Goal: Information Seeking & Learning: Learn about a topic

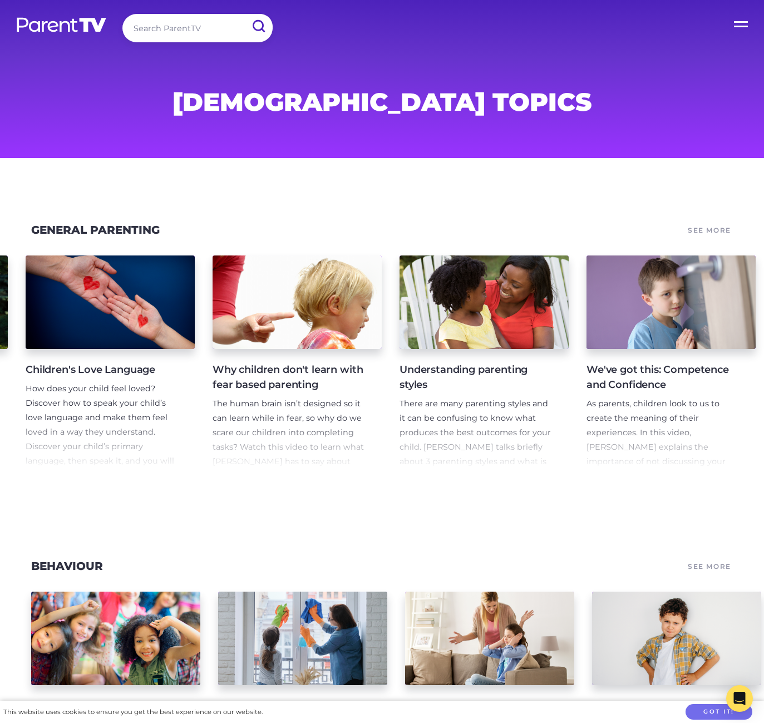
click at [740, 14] on label "Open Menu" at bounding box center [741, 22] width 45 height 45
click at [0, 0] on input "Open Menu" at bounding box center [0, 0] width 0 height 0
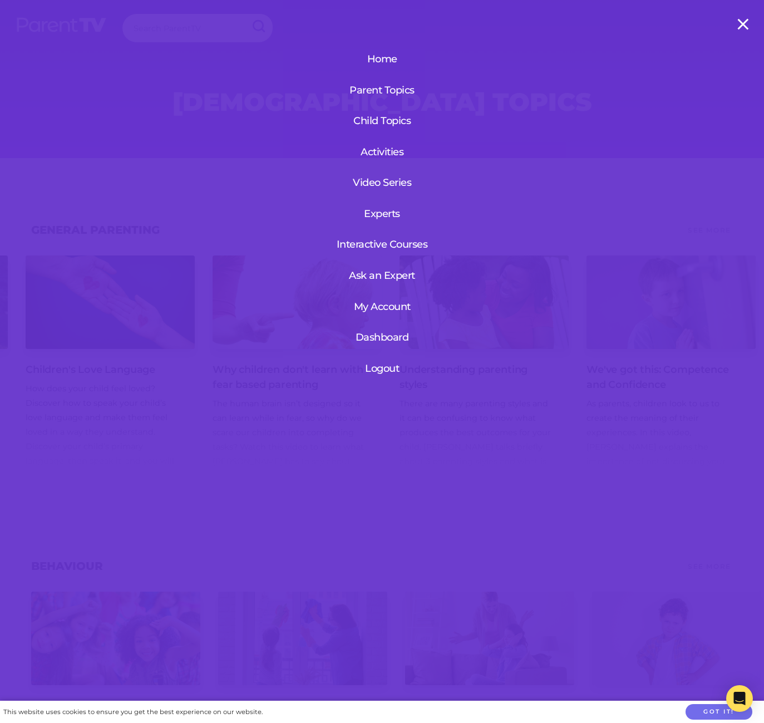
click at [389, 149] on link "Activities" at bounding box center [382, 151] width 102 height 29
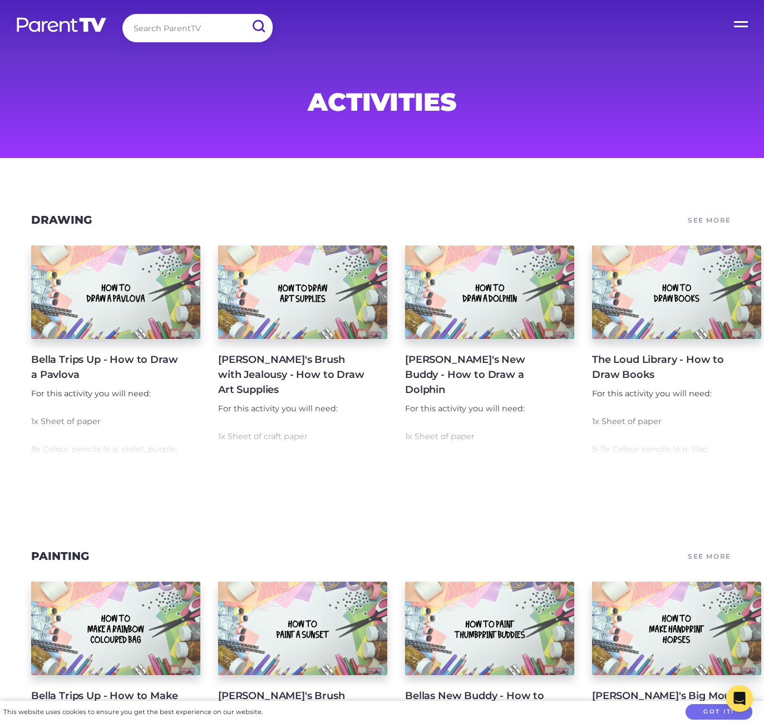
click at [740, 27] on label "Open Menu" at bounding box center [741, 22] width 45 height 45
click at [0, 0] on input "Open Menu" at bounding box center [0, 0] width 0 height 0
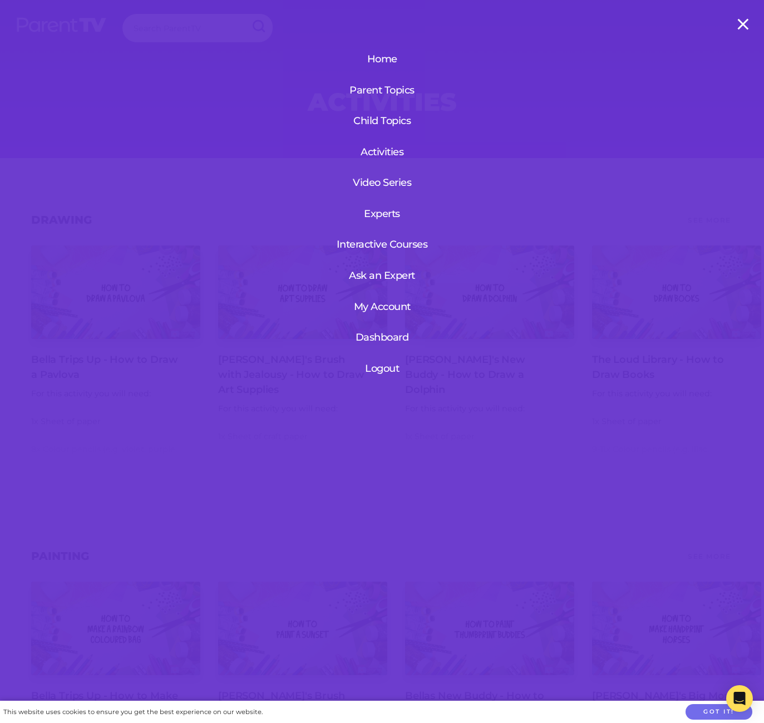
click at [390, 336] on link "Dashboard" at bounding box center [382, 337] width 68 height 29
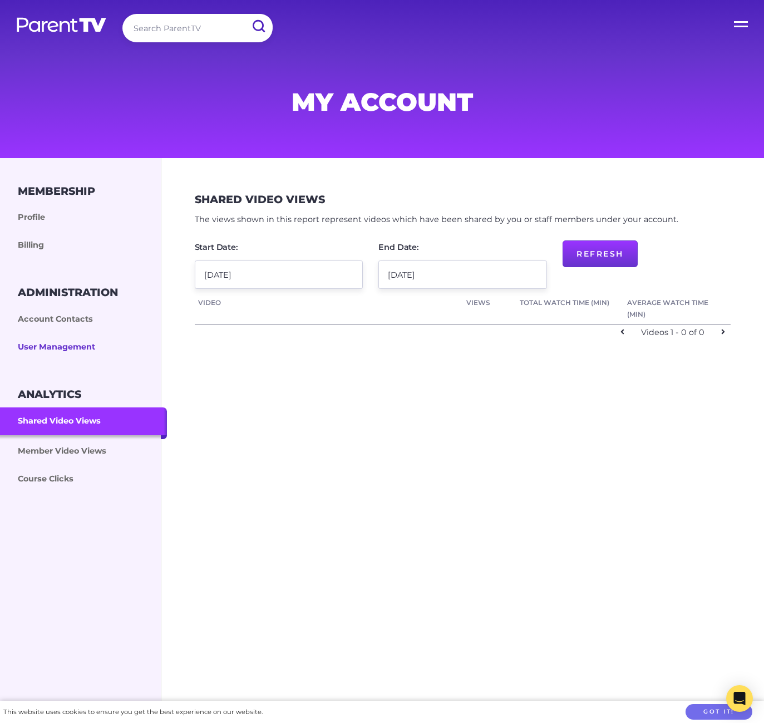
click at [49, 343] on link "User Management" at bounding box center [83, 347] width 167 height 28
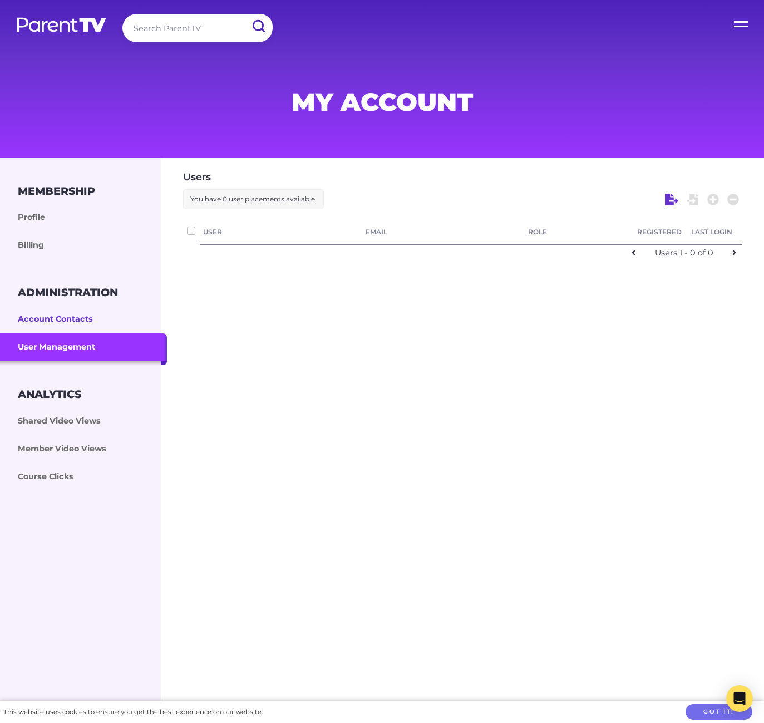
checkbox input "false"
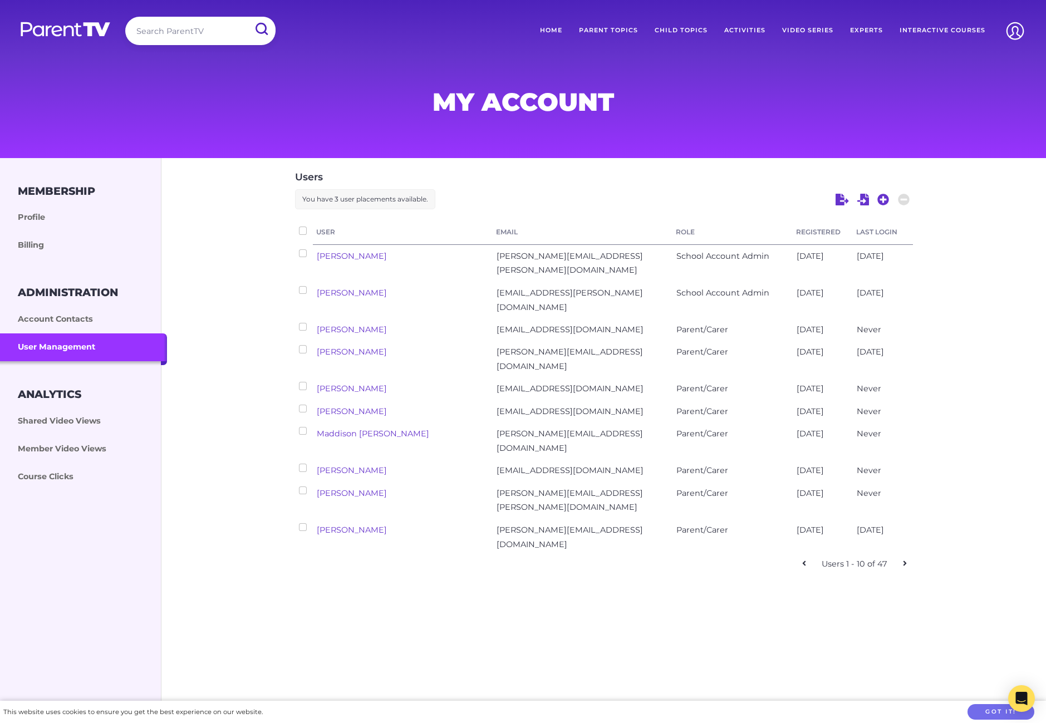
click at [763, 559] on icon at bounding box center [905, 563] width 4 height 8
checkbox input "false"
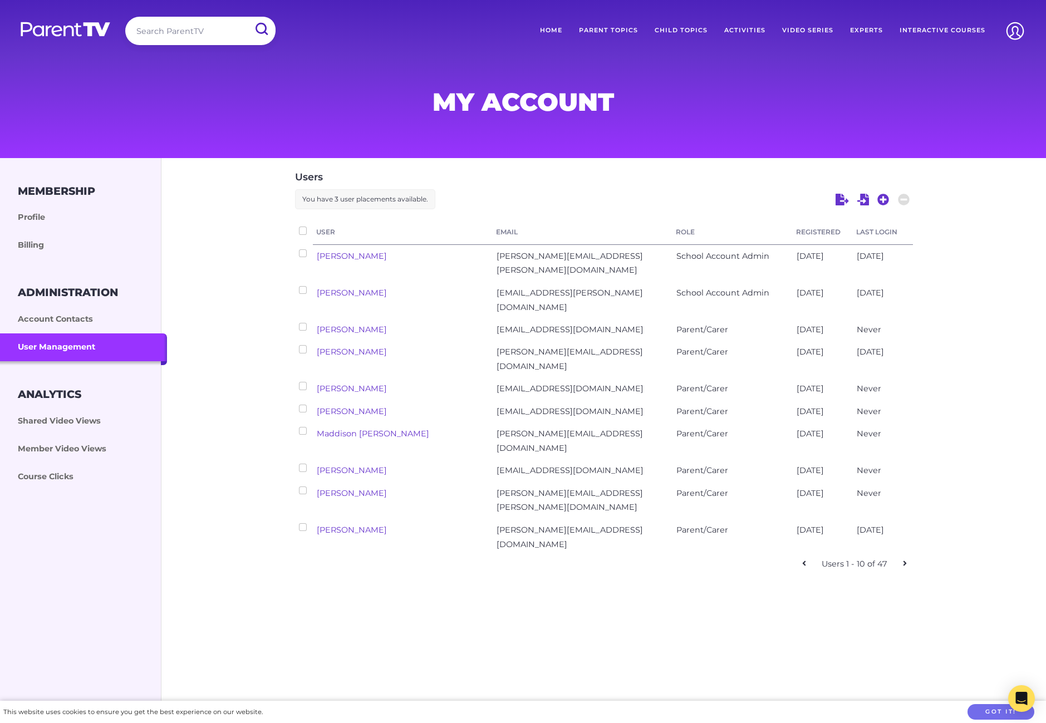
checkbox input "false"
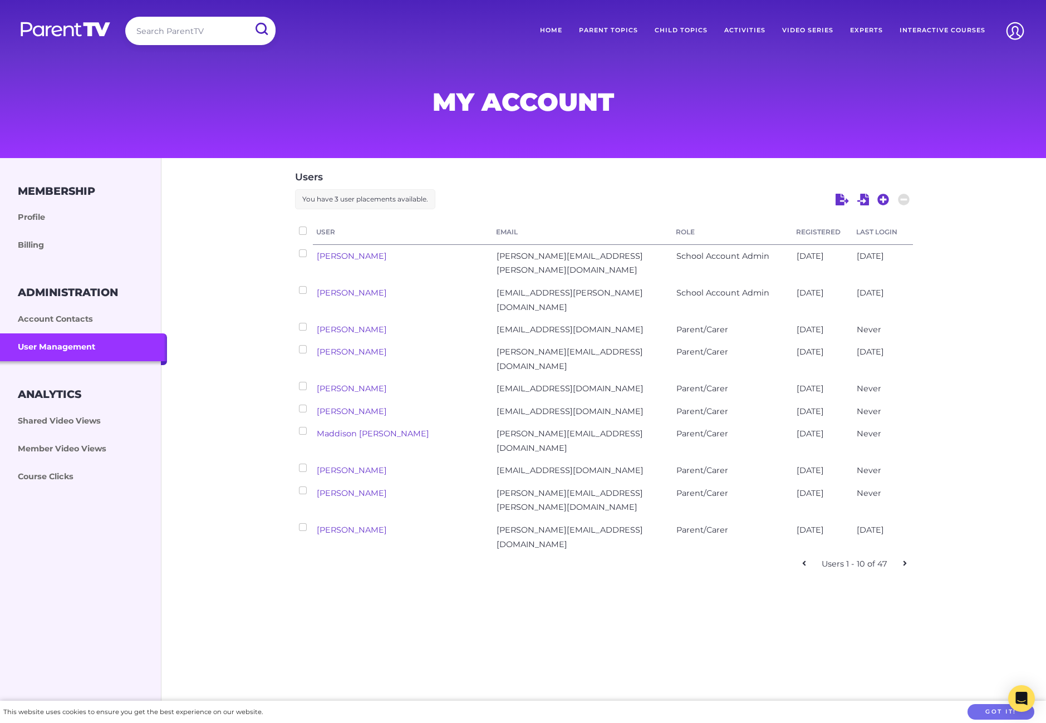
checkbox input "false"
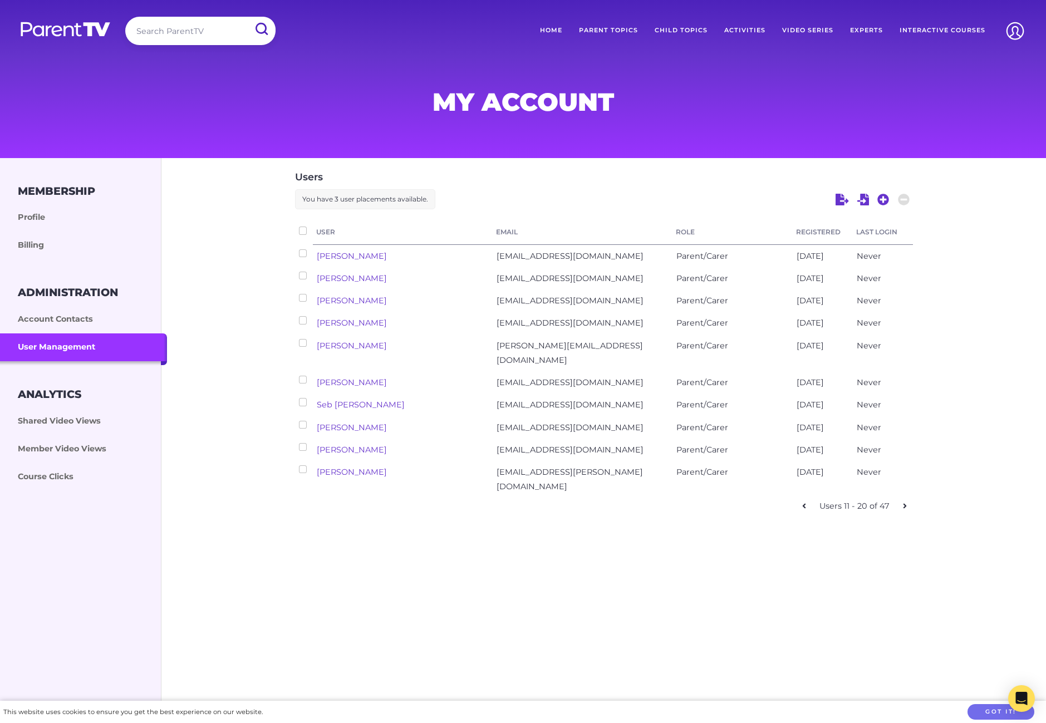
click at [763, 502] on icon at bounding box center [905, 506] width 4 height 8
checkbox input "false"
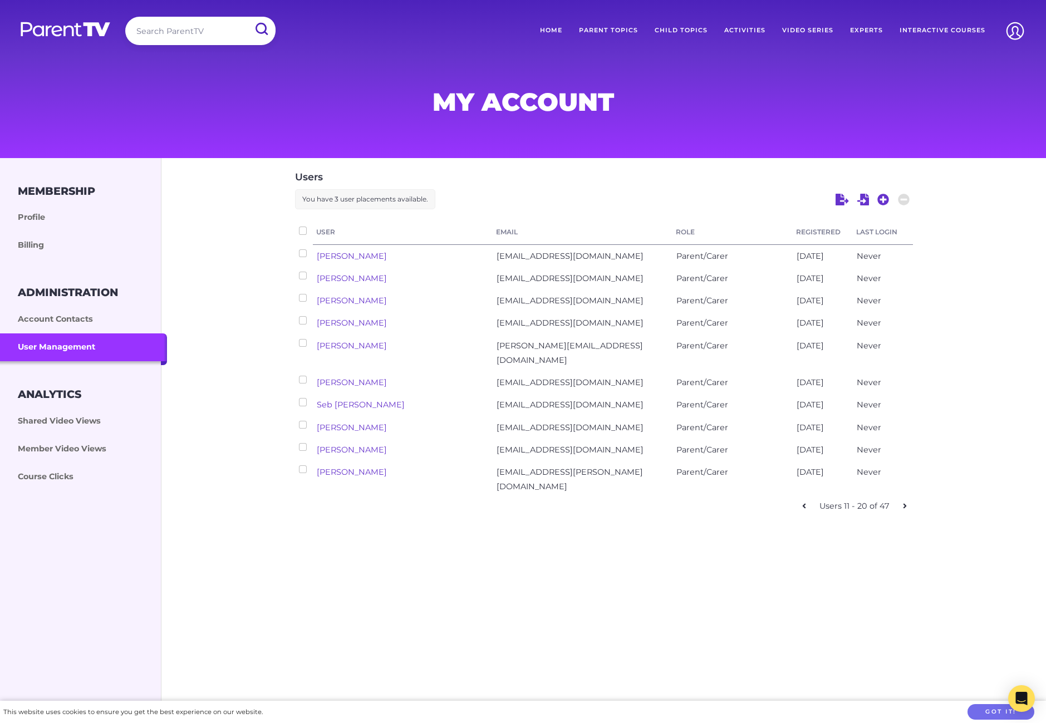
checkbox input "false"
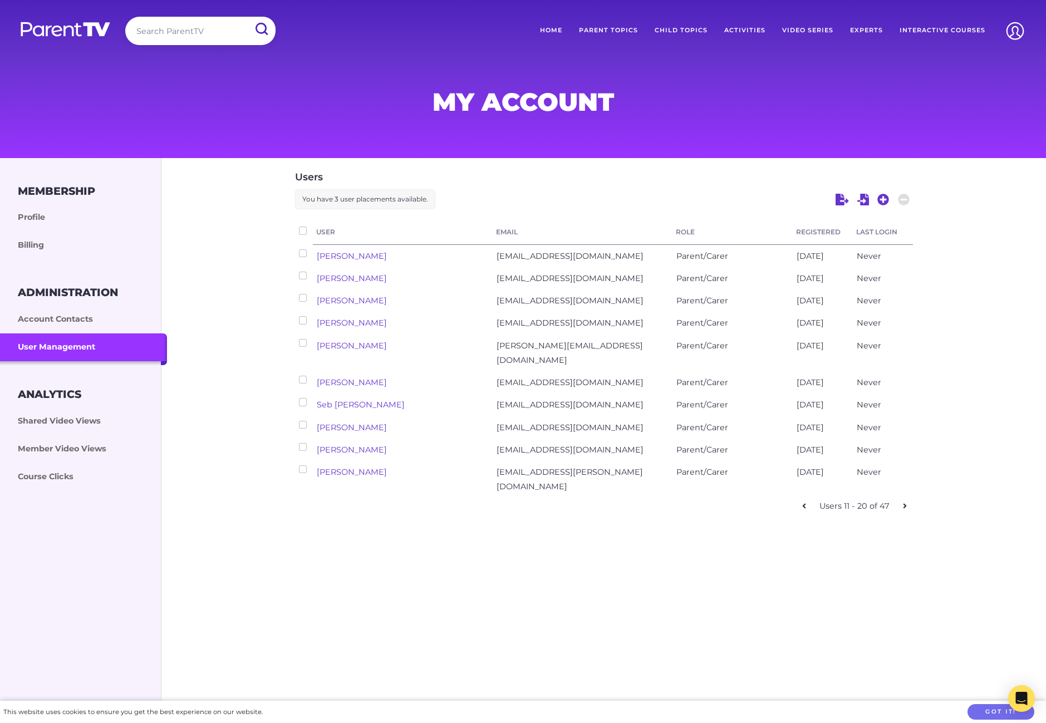
checkbox input "false"
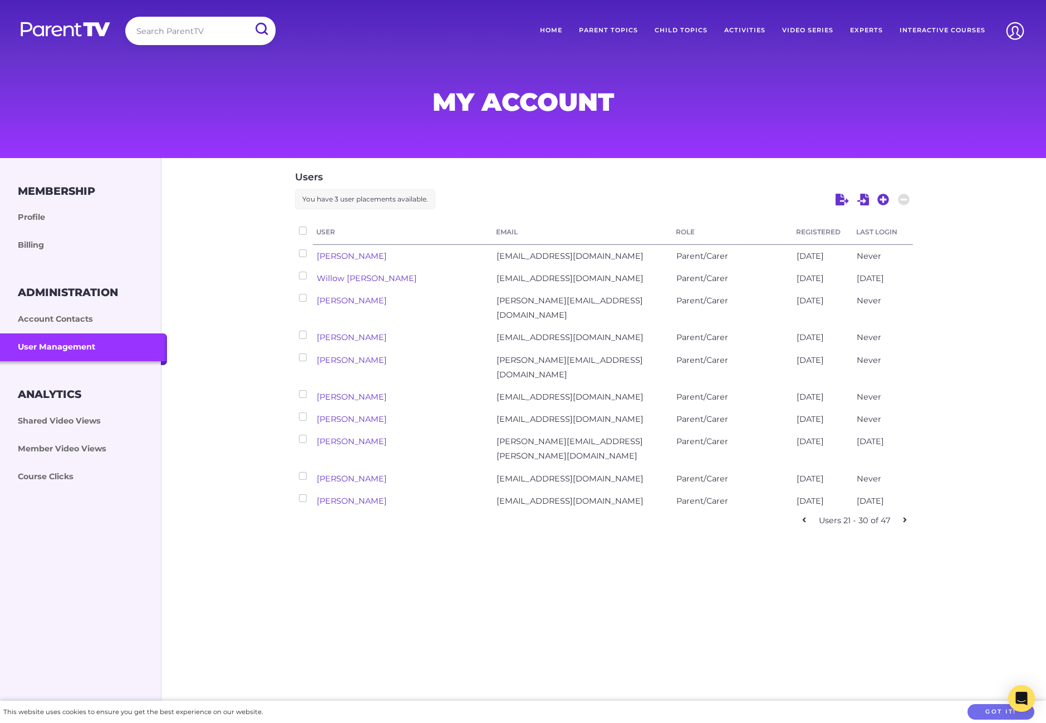
click at [763, 516] on icon at bounding box center [905, 520] width 4 height 8
checkbox input "false"
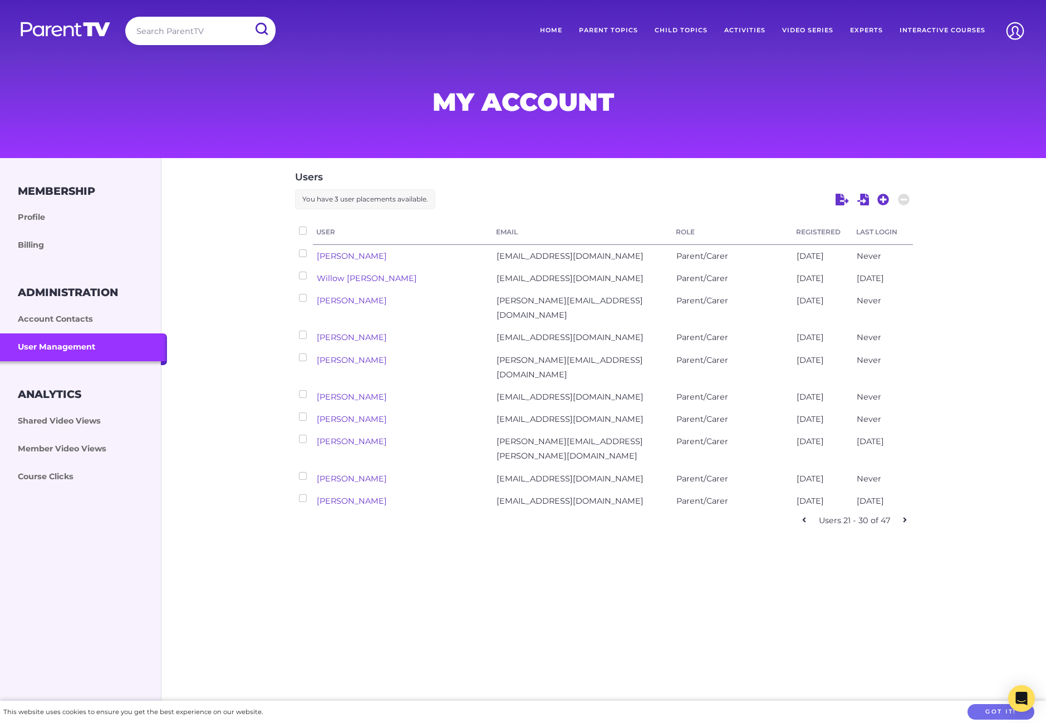
checkbox input "false"
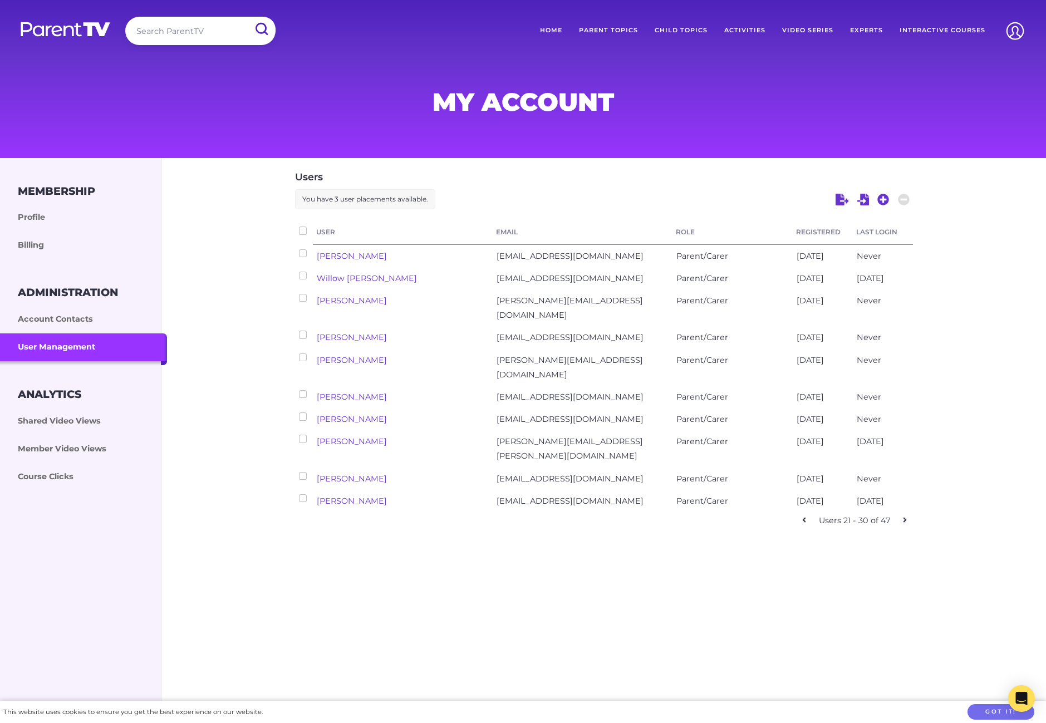
checkbox input "false"
click at [763, 530] on icon at bounding box center [905, 534] width 4 height 8
checkbox input "false"
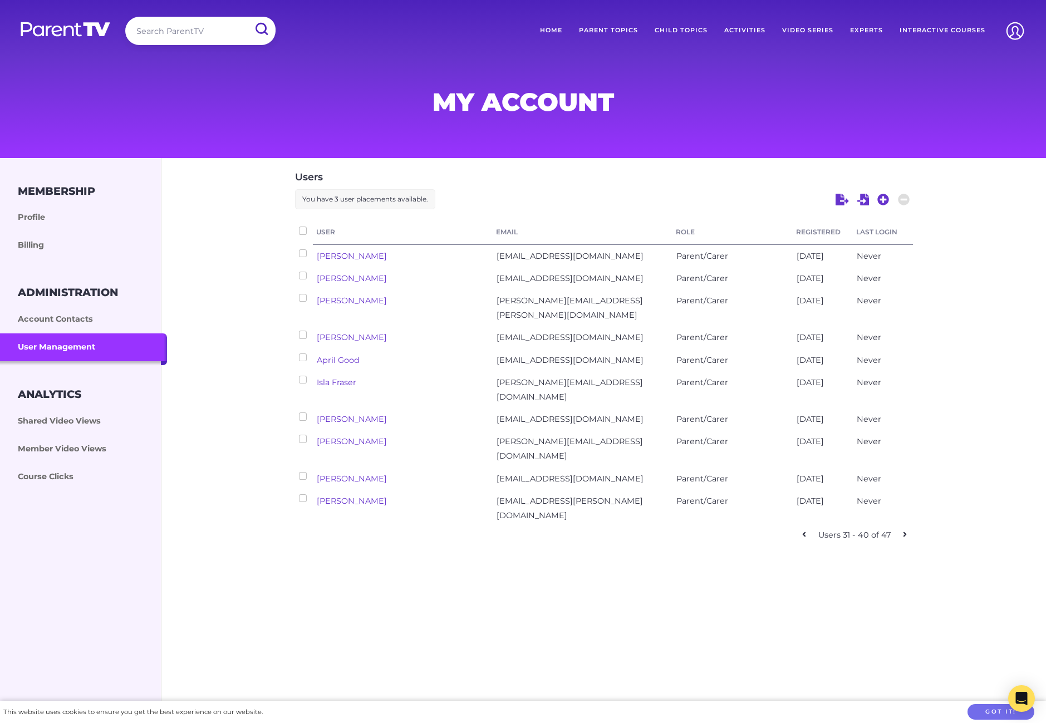
checkbox input "false"
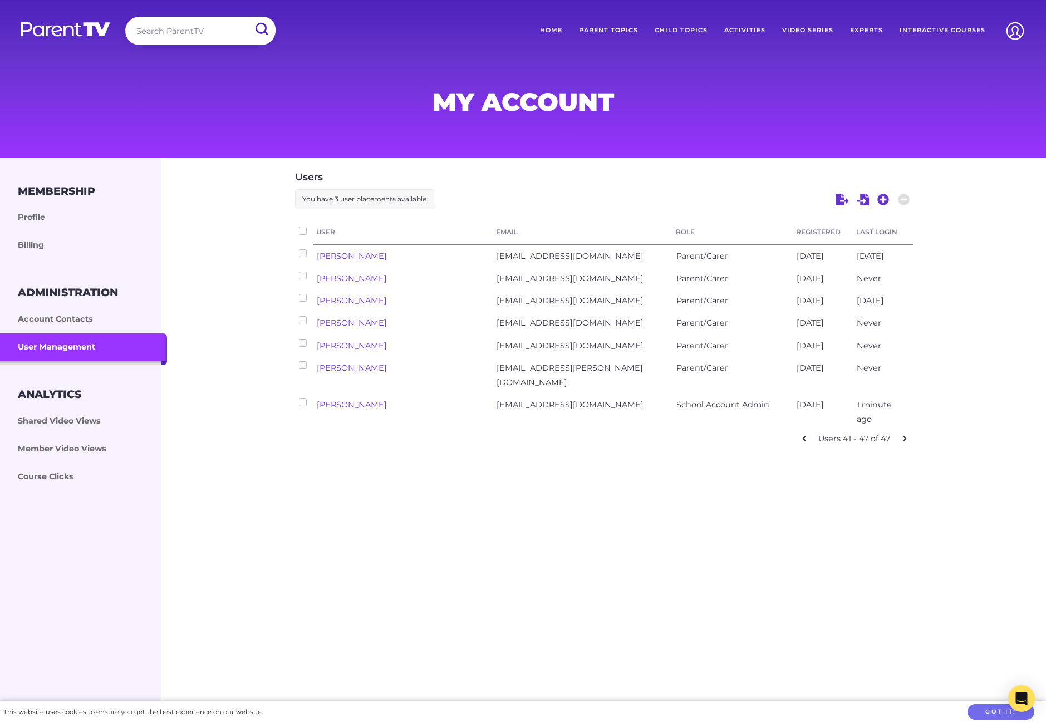
click at [763, 435] on icon at bounding box center [804, 439] width 4 height 8
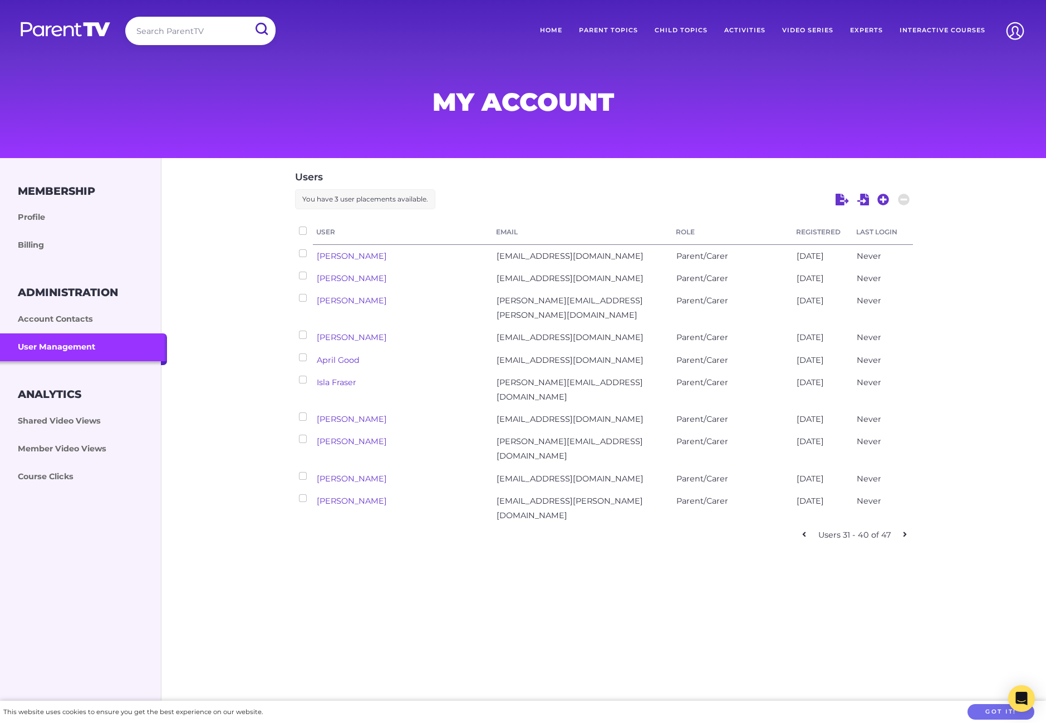
checkbox input "false"
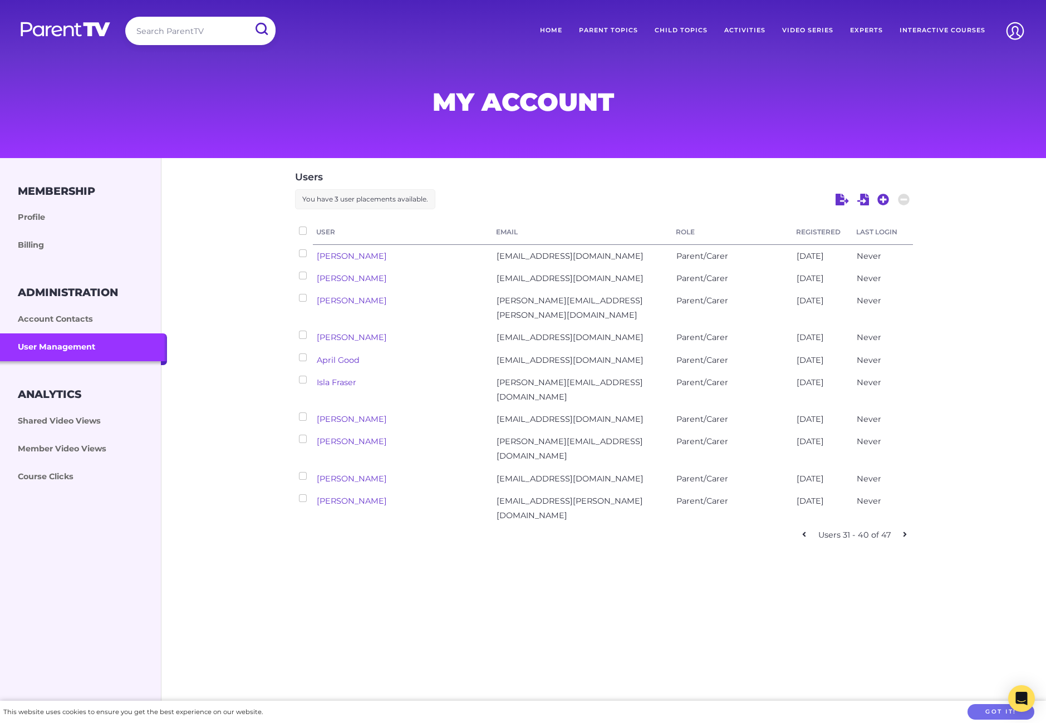
checkbox input "false"
click at [763, 530] on icon at bounding box center [804, 534] width 4 height 8
checkbox input "false"
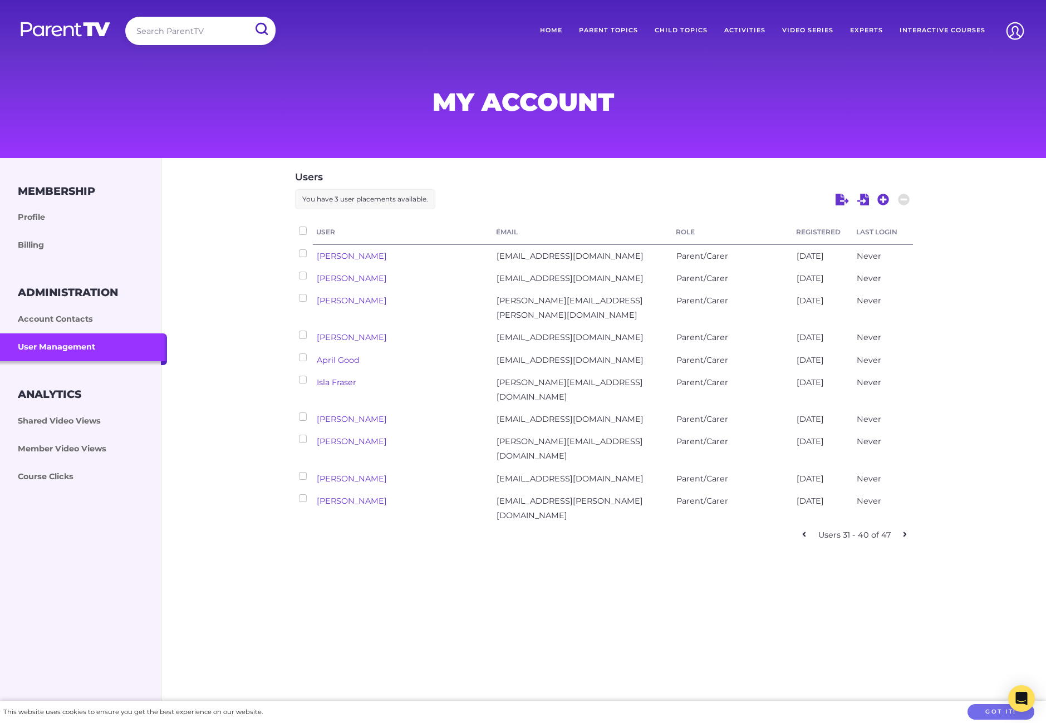
checkbox input "false"
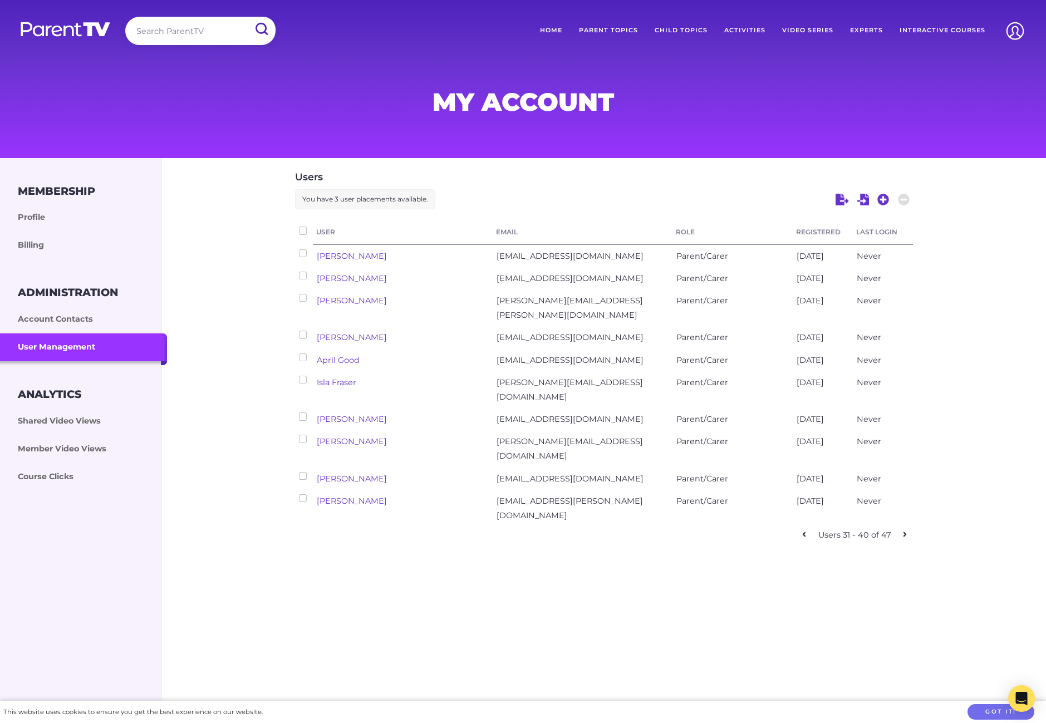
checkbox input "false"
click at [763, 516] on icon at bounding box center [804, 520] width 4 height 8
checkbox input "false"
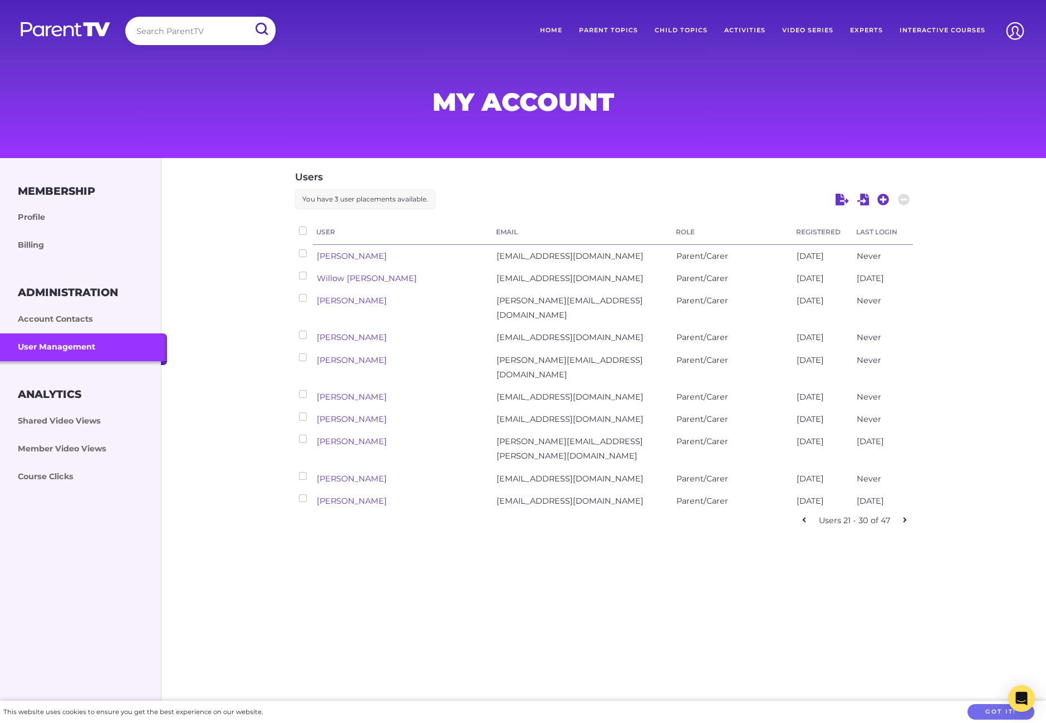
checkbox input "false"
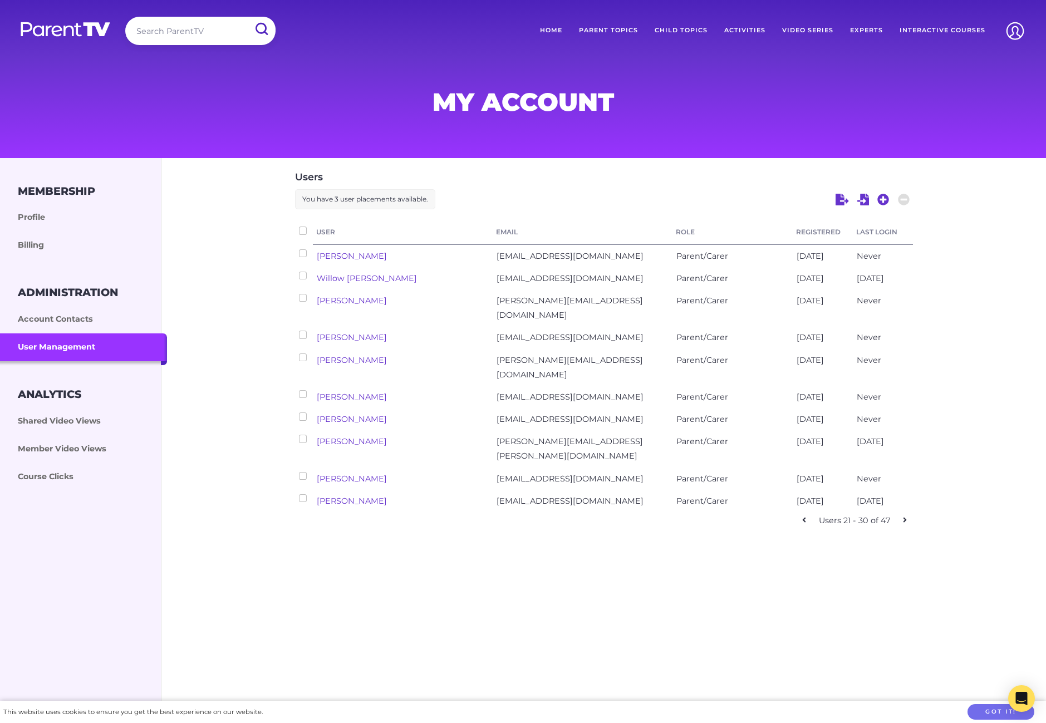
checkbox input "false"
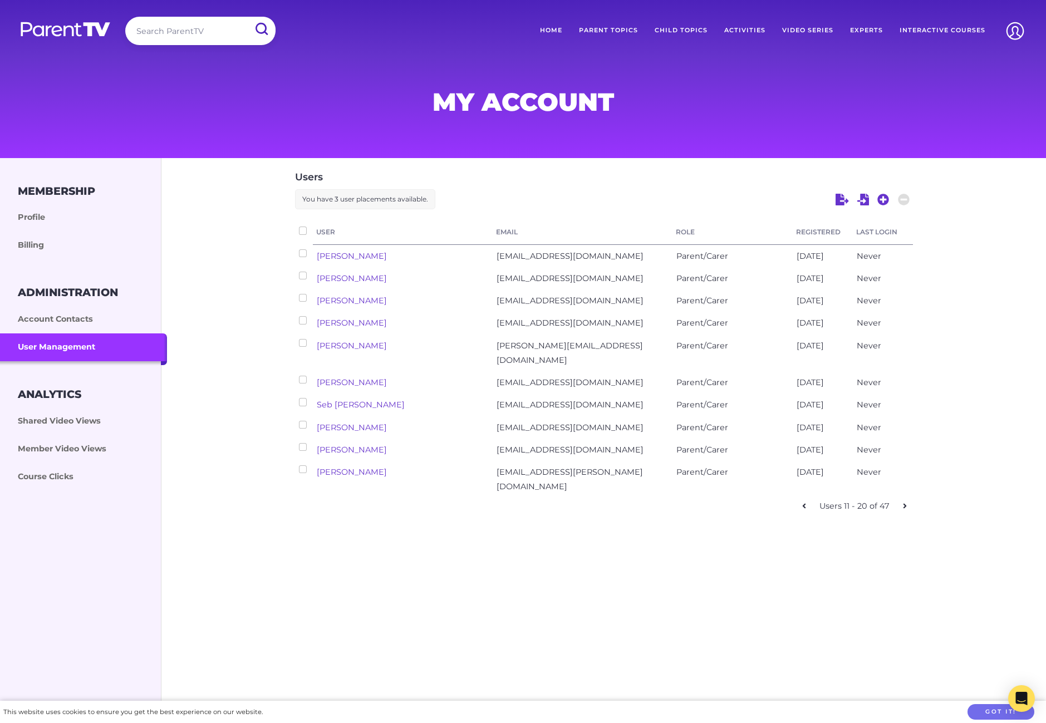
click at [763, 502] on icon at bounding box center [804, 506] width 4 height 8
checkbox input "false"
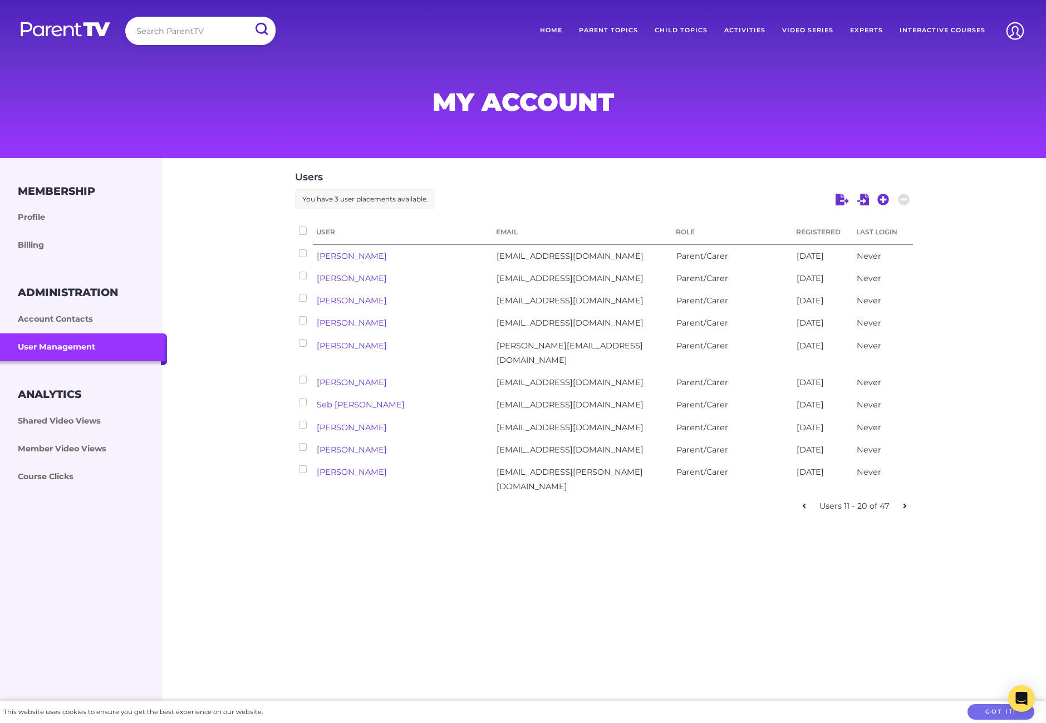
checkbox input "false"
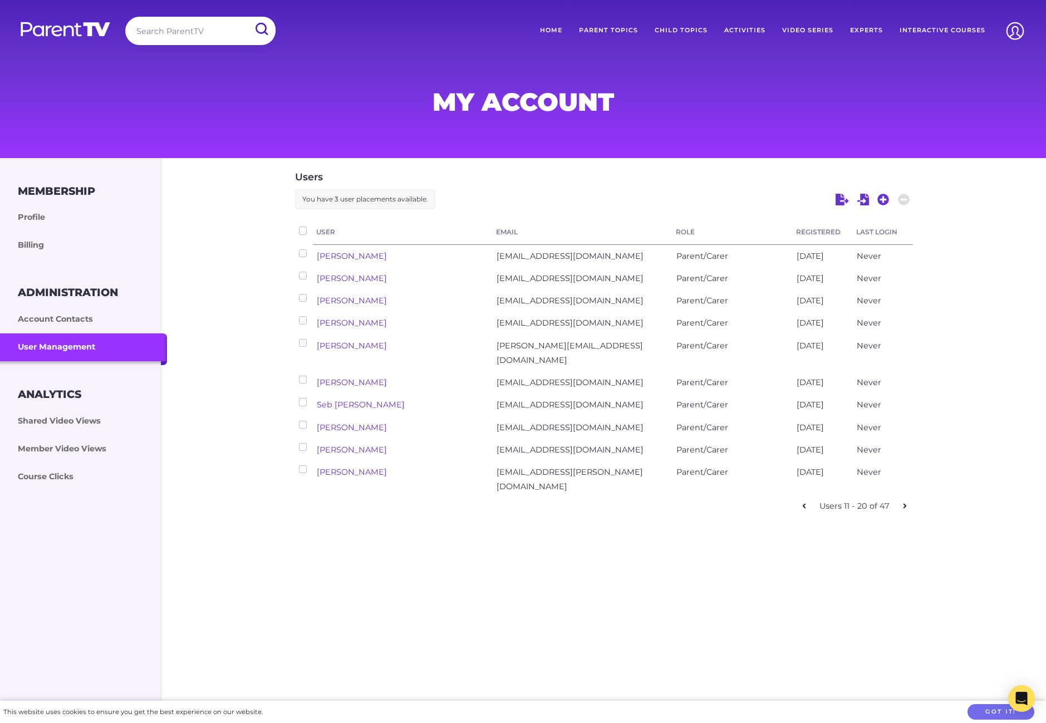
checkbox input "false"
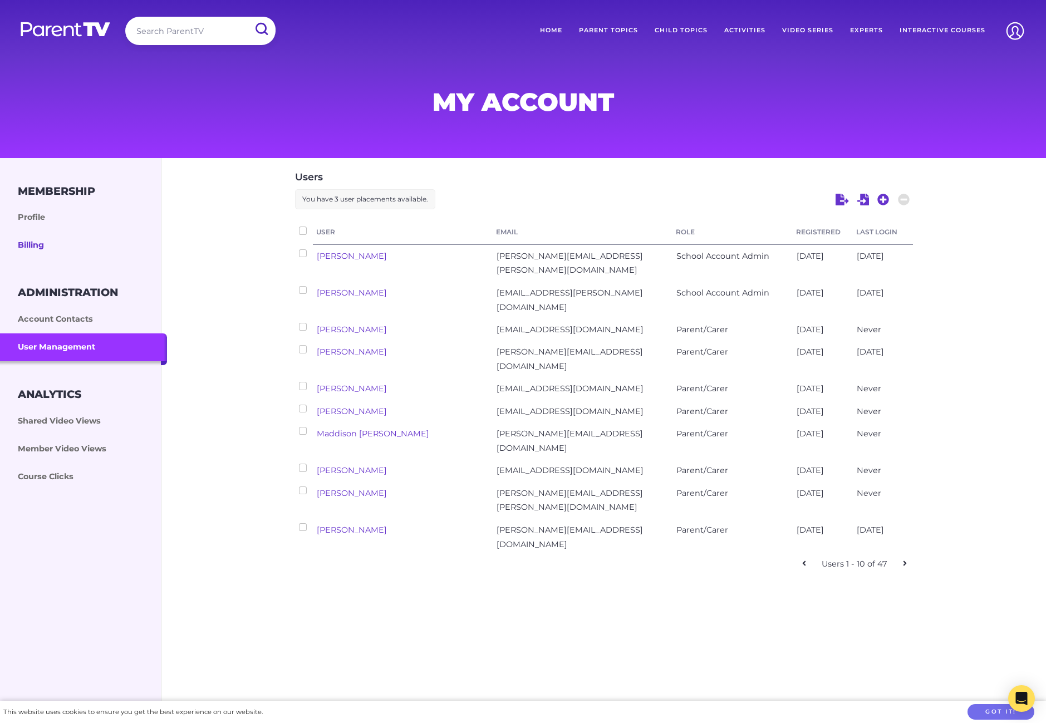
click at [36, 243] on link "Billing" at bounding box center [83, 245] width 167 height 28
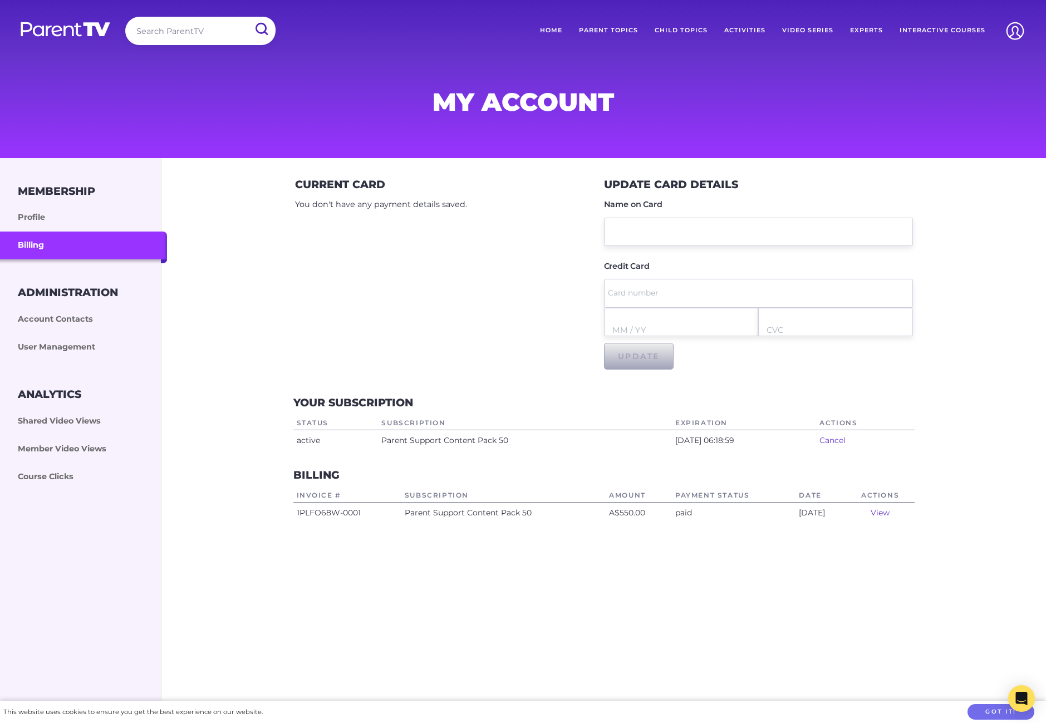
click at [817, 29] on link "Video Series" at bounding box center [807, 31] width 68 height 28
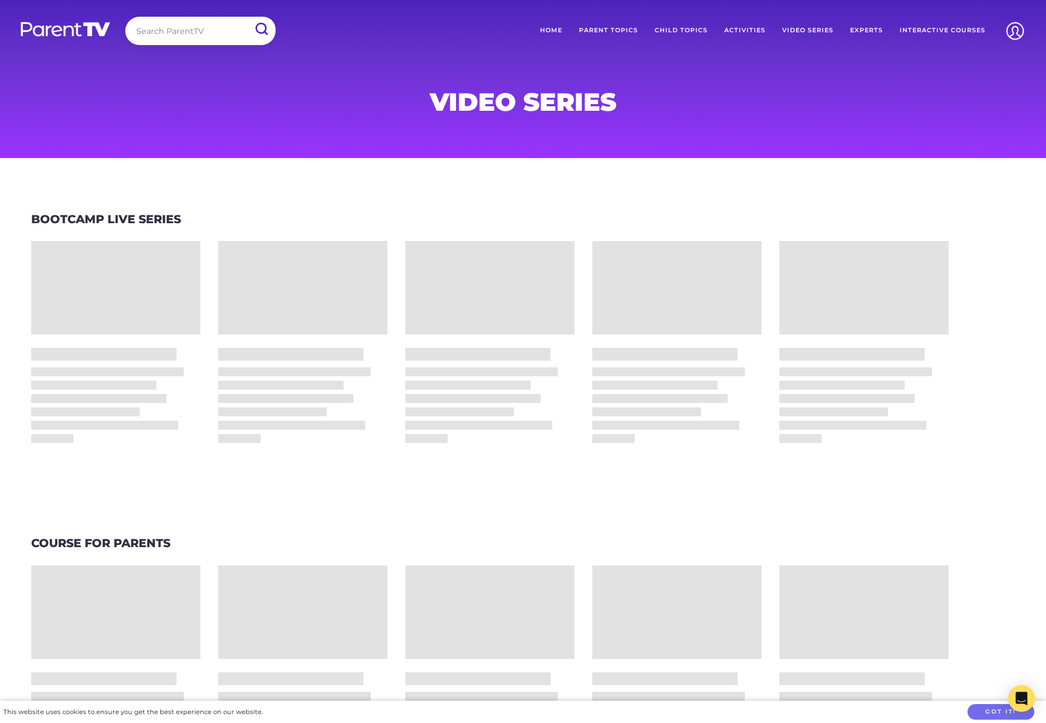
click at [918, 30] on link "Interactive Courses" at bounding box center [942, 31] width 102 height 28
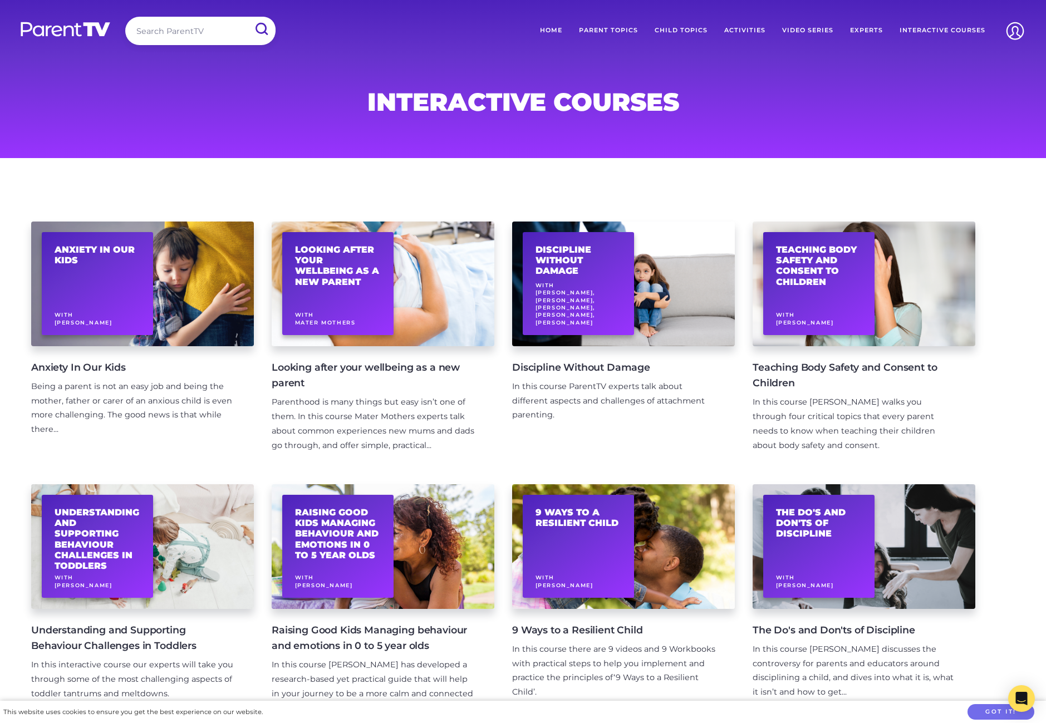
click at [801, 33] on link "Video Series" at bounding box center [807, 31] width 68 height 28
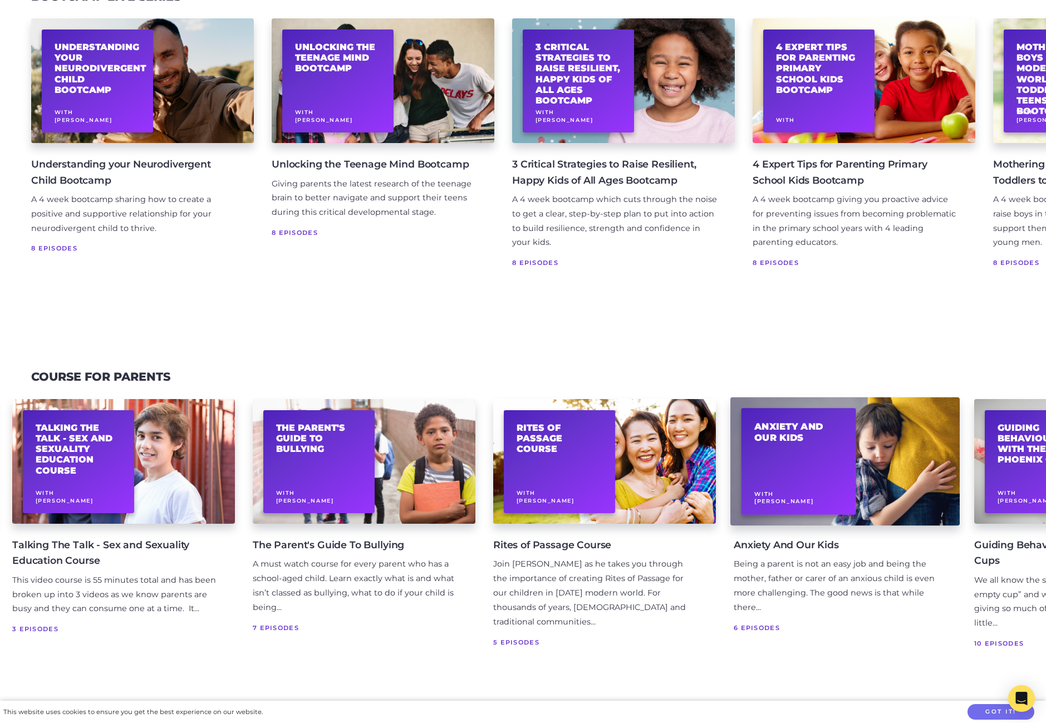
scroll to position [167, 0]
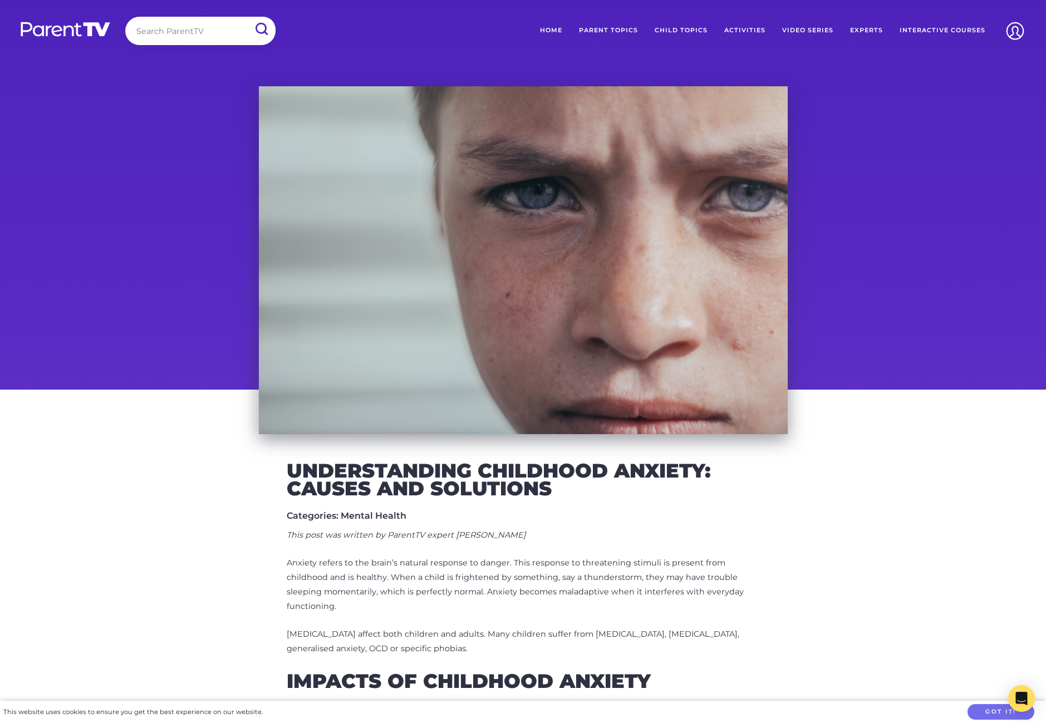
click at [617, 32] on link "Parent Topics" at bounding box center [608, 31] width 76 height 28
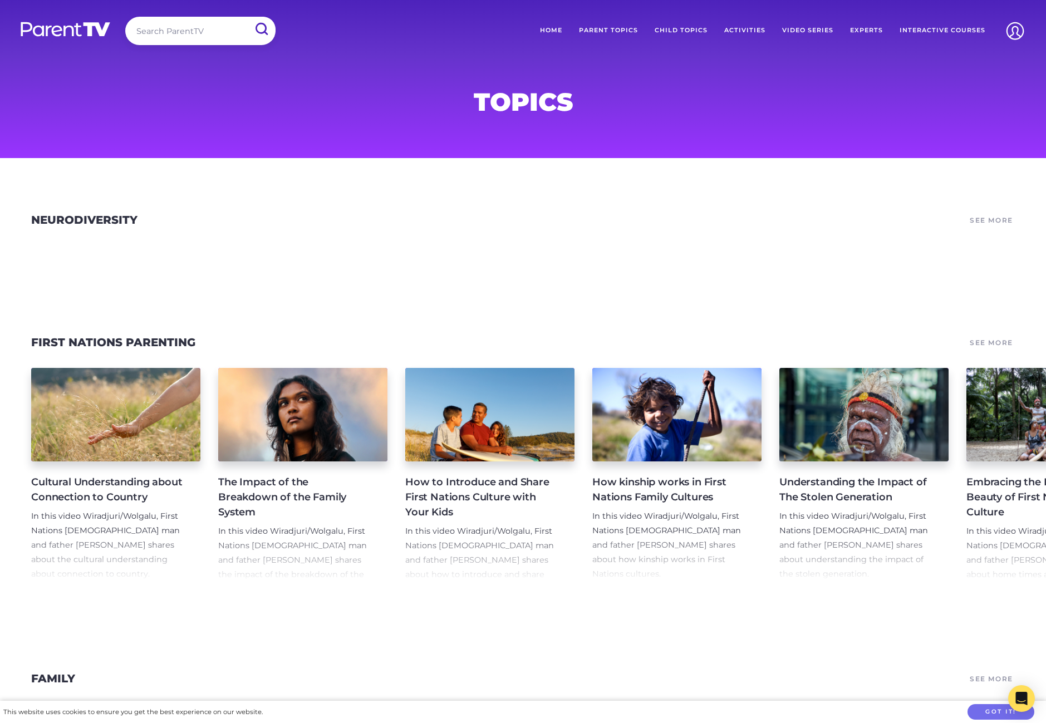
click at [859, 30] on link "Experts" at bounding box center [866, 31] width 50 height 28
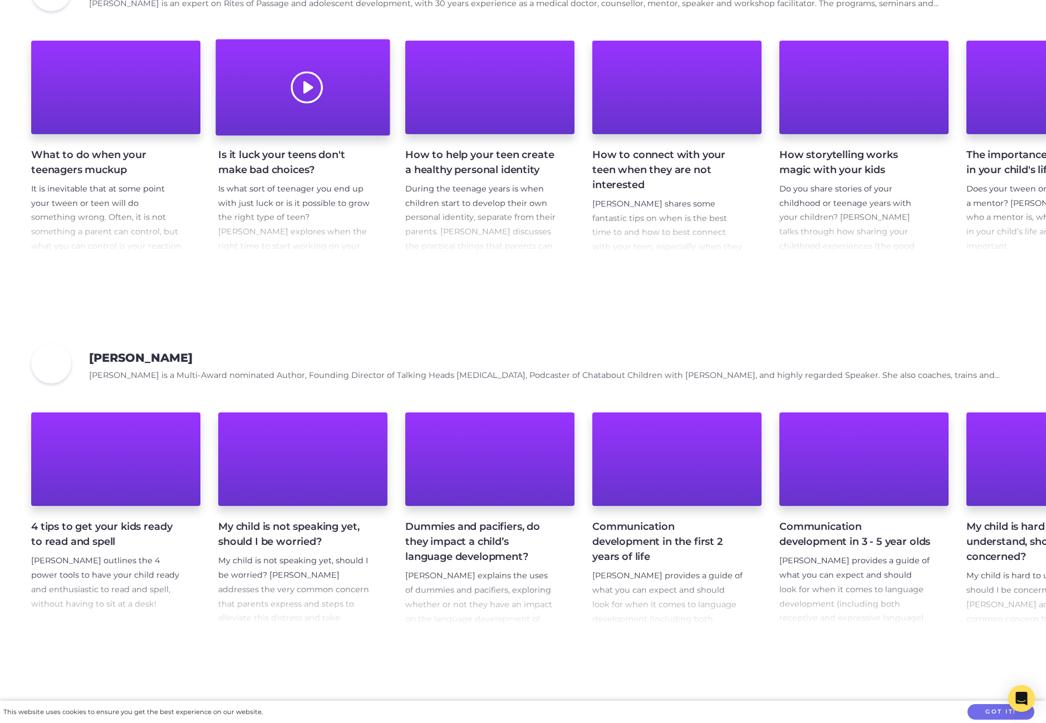
scroll to position [9014, 0]
